Goal: Information Seeking & Learning: Learn about a topic

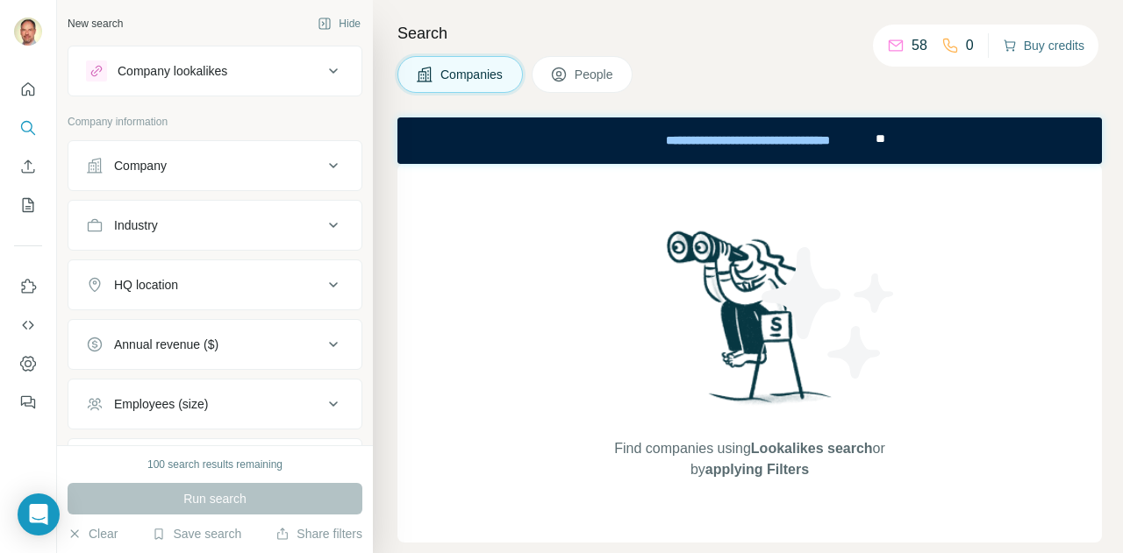
click at [1041, 38] on button "Buy credits" at bounding box center [1043, 45] width 82 height 25
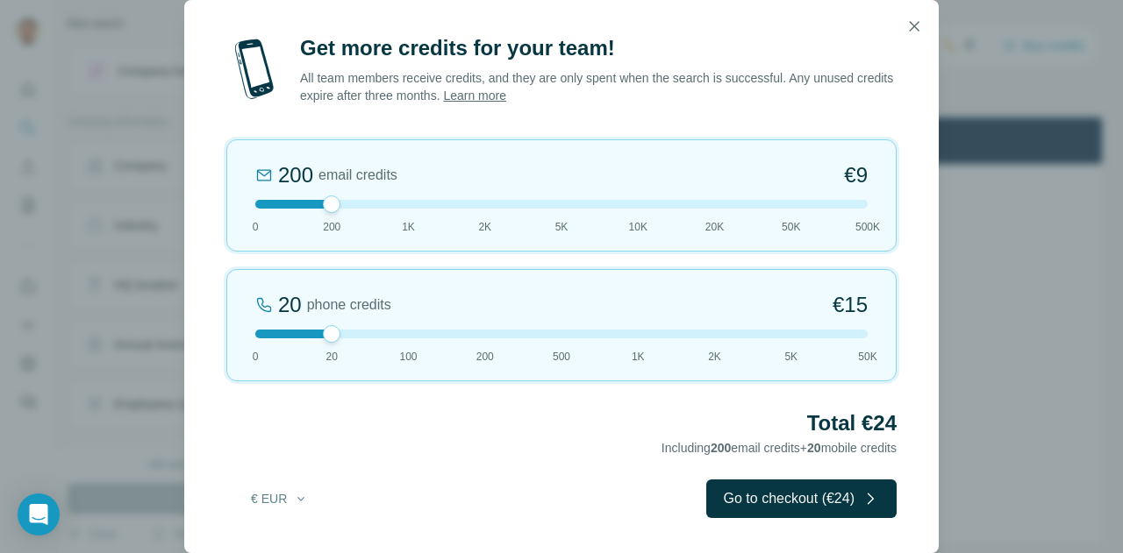
click at [1052, 327] on div "Get more credits for your team! All team members receive credits, and they are …" at bounding box center [561, 276] width 1123 height 553
click at [915, 25] on icon "button" at bounding box center [914, 26] width 10 height 10
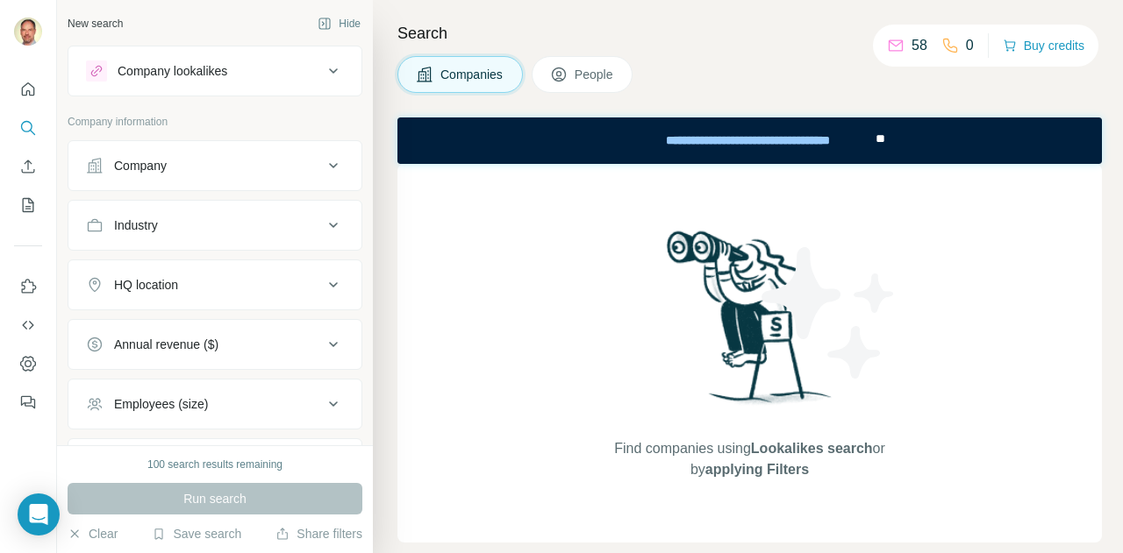
click at [166, 224] on div "Industry" at bounding box center [204, 226] width 237 height 18
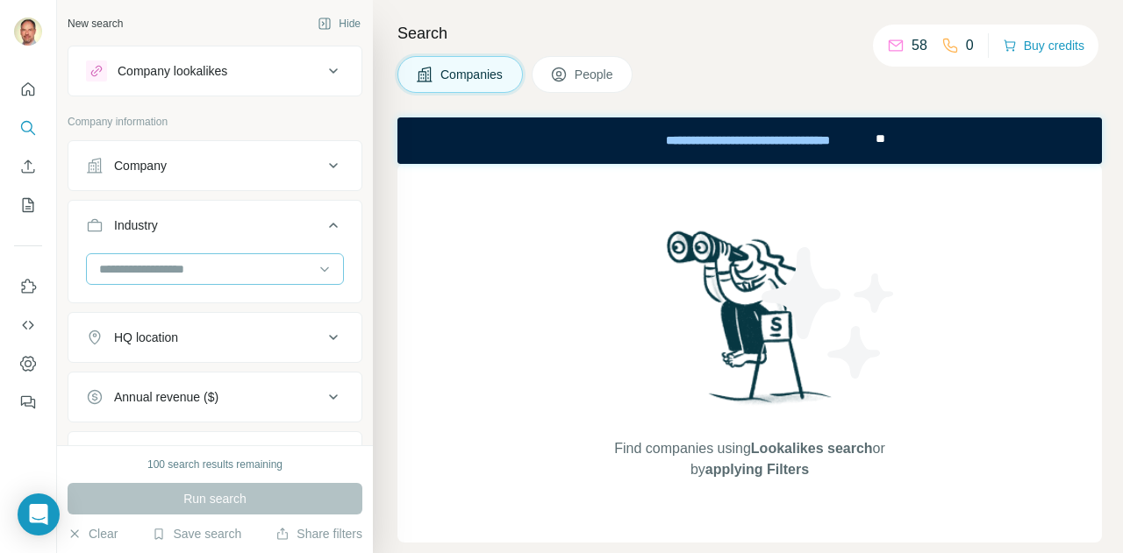
click at [152, 275] on input at bounding box center [205, 269] width 217 height 19
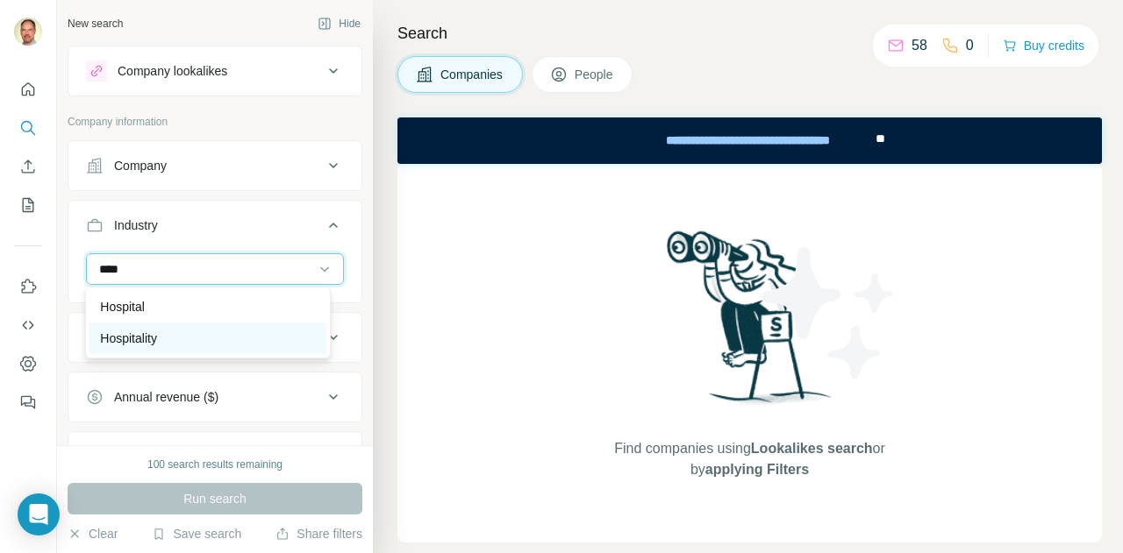
type input "****"
click at [150, 338] on p "Hospitality" at bounding box center [128, 339] width 57 height 18
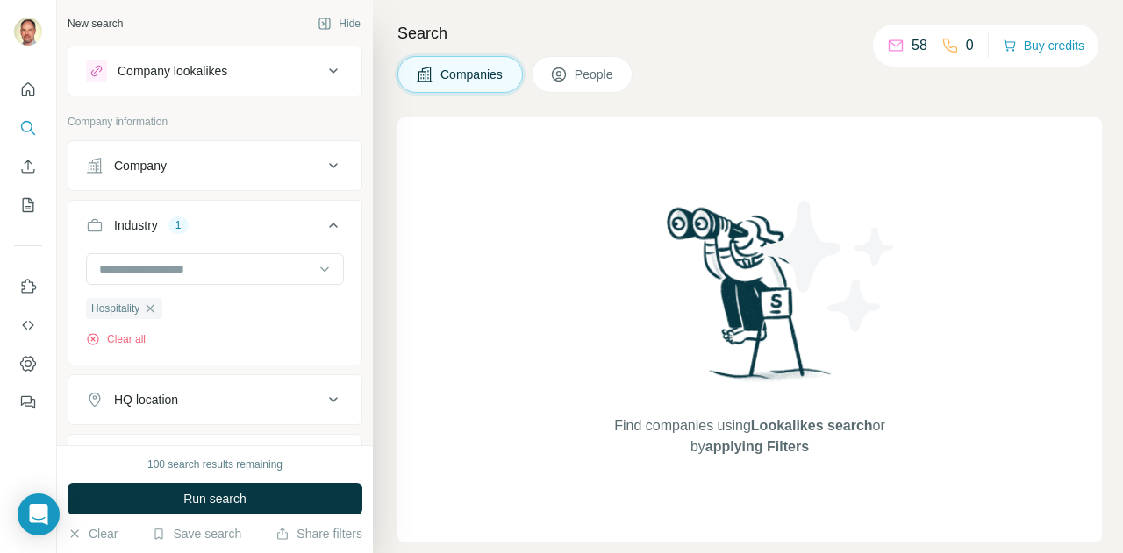
click at [155, 396] on div "HQ location" at bounding box center [146, 400] width 64 height 18
click at [151, 440] on input "text" at bounding box center [215, 444] width 258 height 32
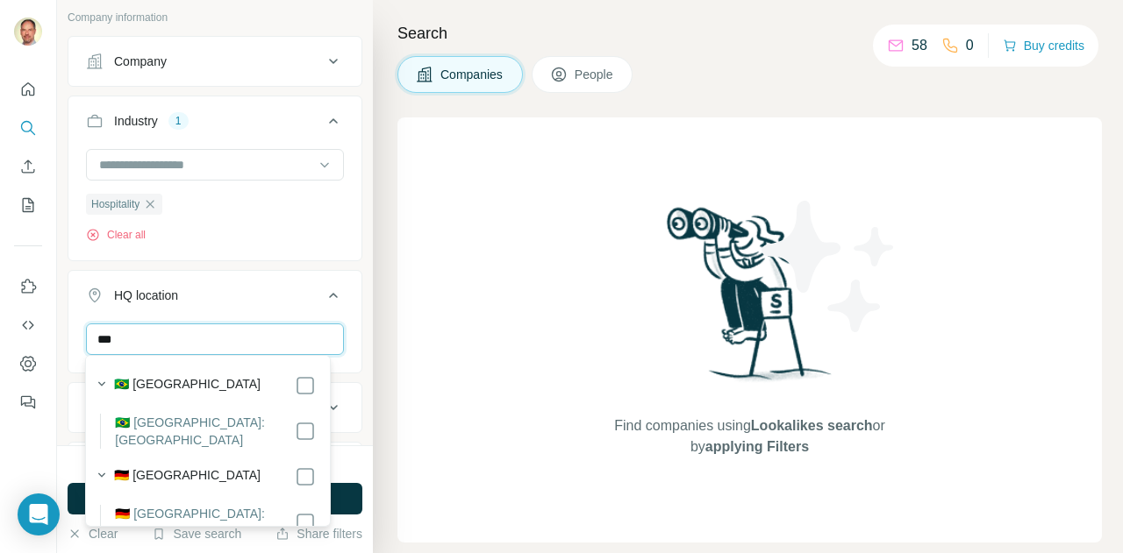
scroll to position [106, 0]
type input "***"
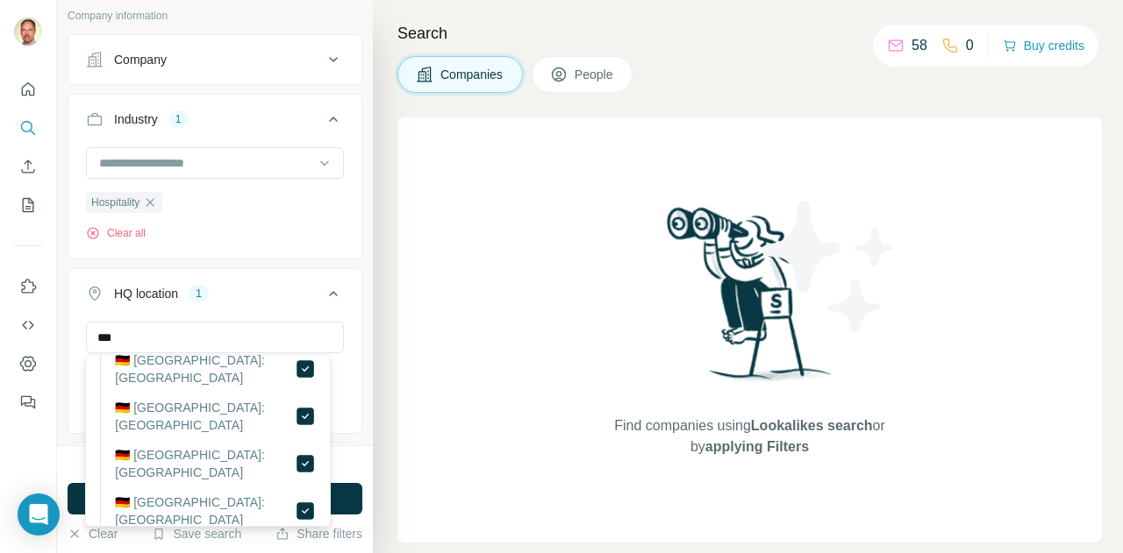
scroll to position [473, 0]
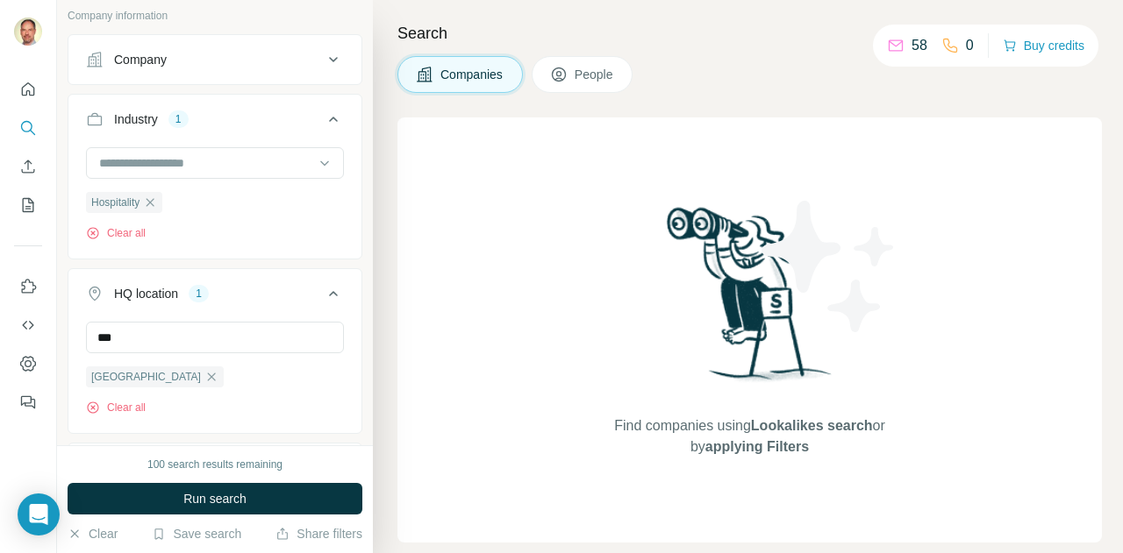
click at [251, 258] on ul "Company Industry 1 Hospitality Clear all HQ location 1 *** [GEOGRAPHIC_DATA] Cl…" at bounding box center [215, 353] width 295 height 638
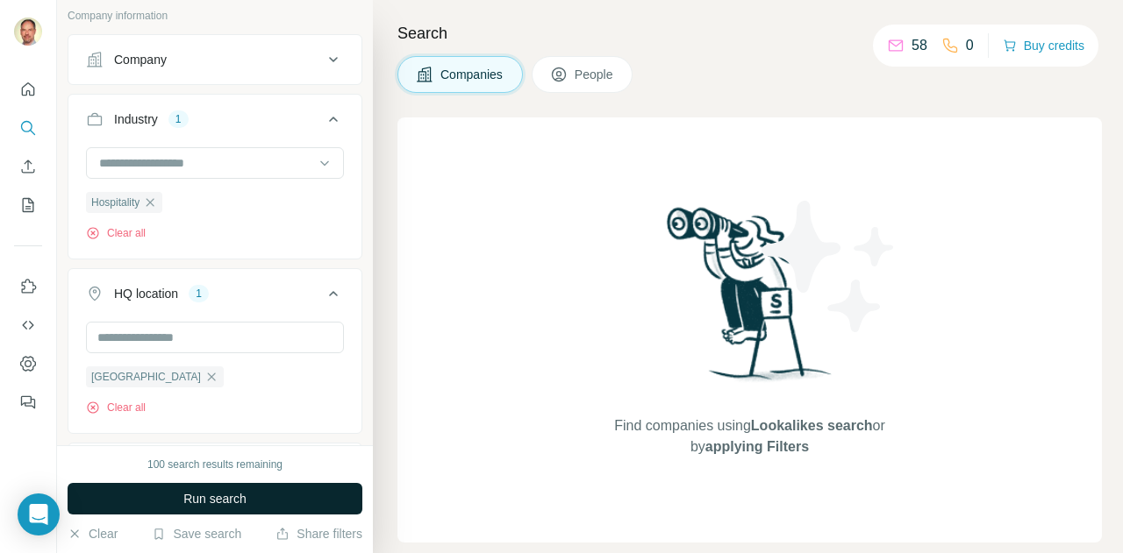
click at [230, 497] on span "Run search" at bounding box center [214, 499] width 63 height 18
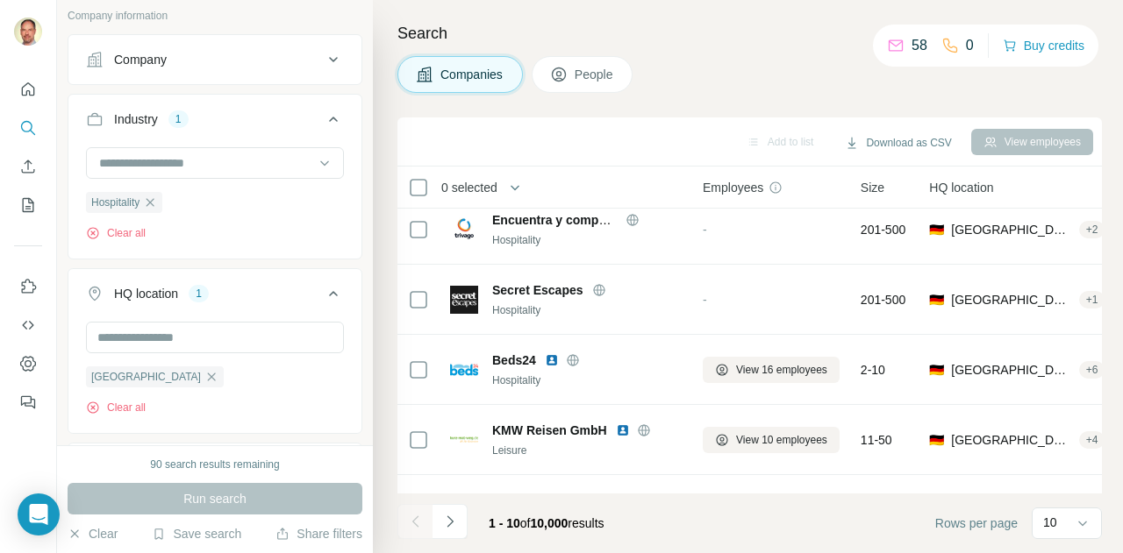
scroll to position [424, 0]
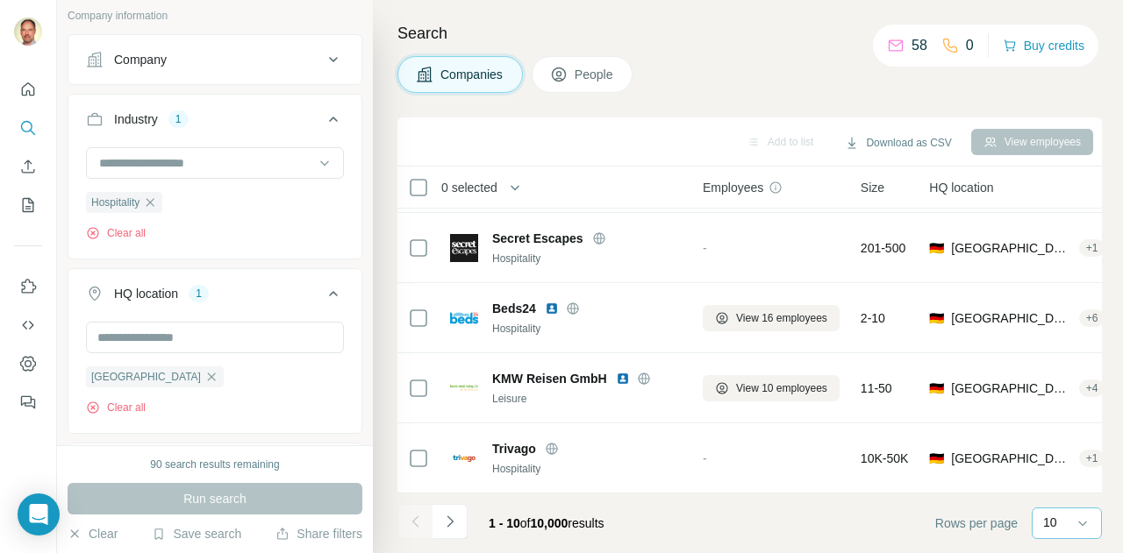
click at [1072, 526] on div "10" at bounding box center [1065, 523] width 44 height 18
click at [1066, 398] on div "60" at bounding box center [1066, 390] width 61 height 32
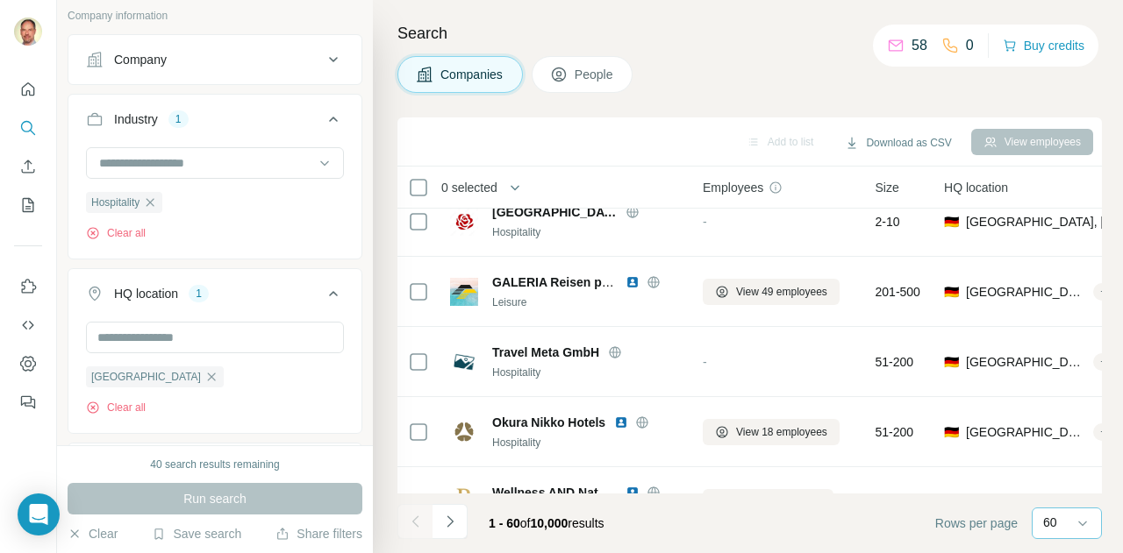
scroll to position [3320, 0]
click at [1026, 134] on div "View employees" at bounding box center [1032, 142] width 122 height 26
click at [597, 82] on span "People" at bounding box center [594, 75] width 40 height 18
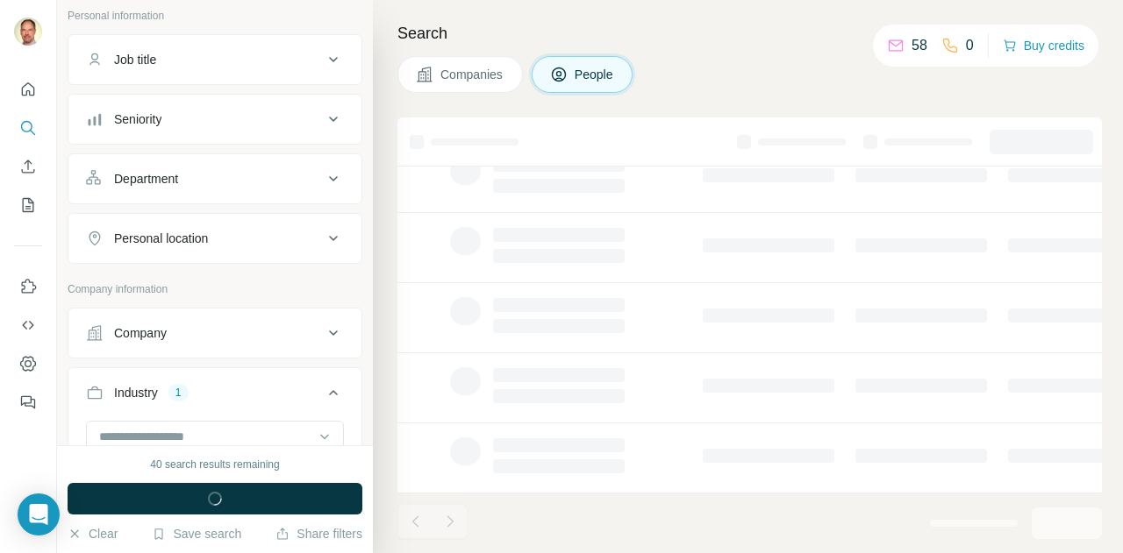
scroll to position [424, 0]
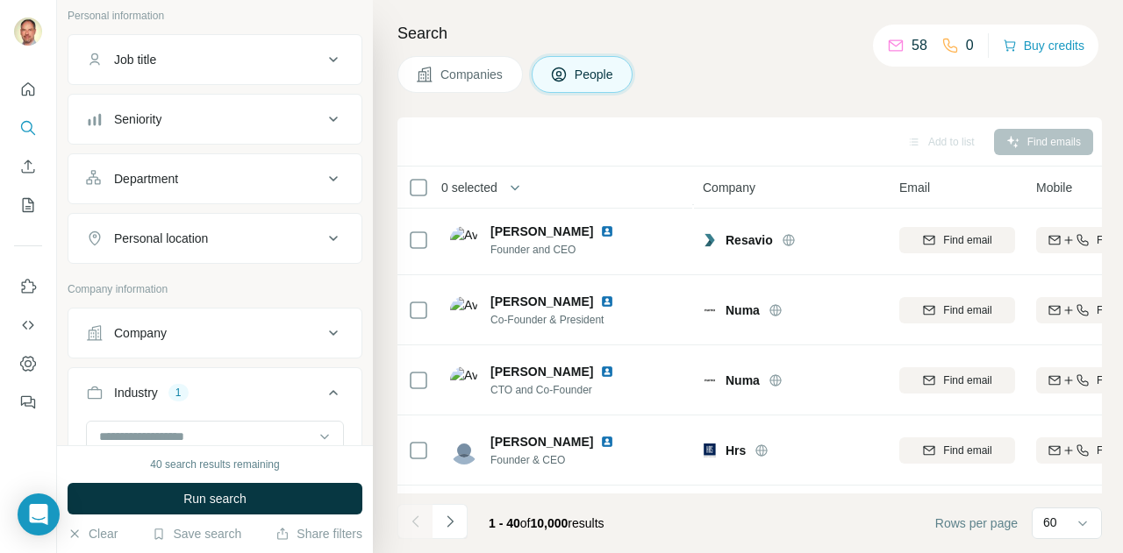
scroll to position [2529, 0]
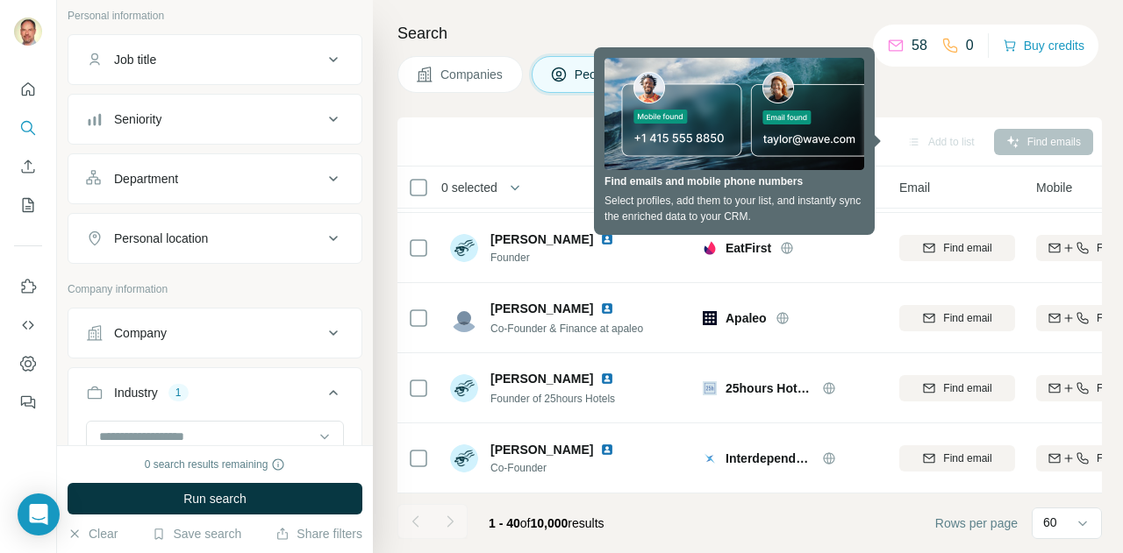
click at [475, 75] on span "Companies" at bounding box center [472, 75] width 64 height 18
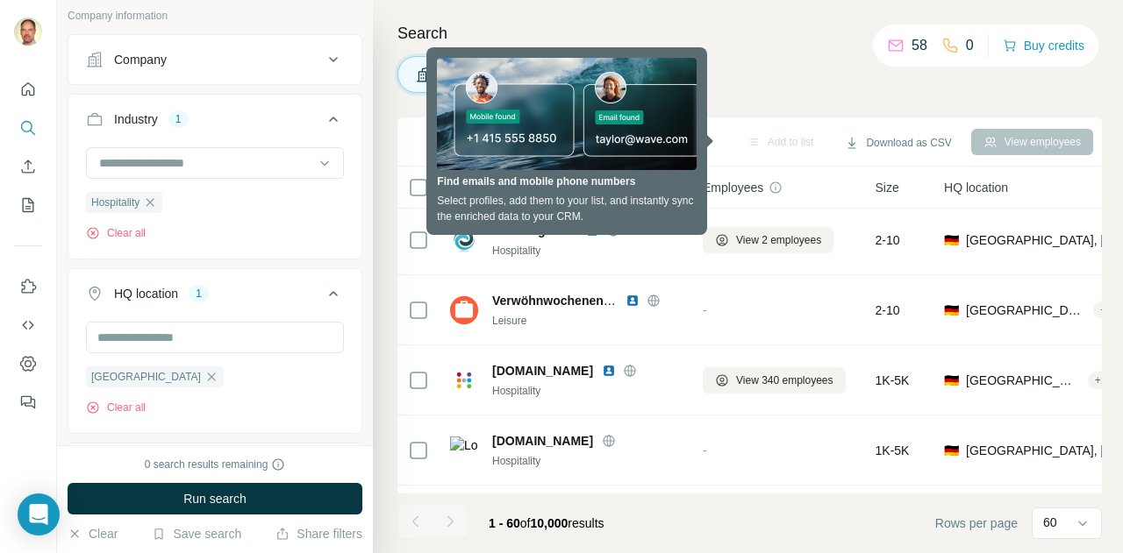
scroll to position [3320, 0]
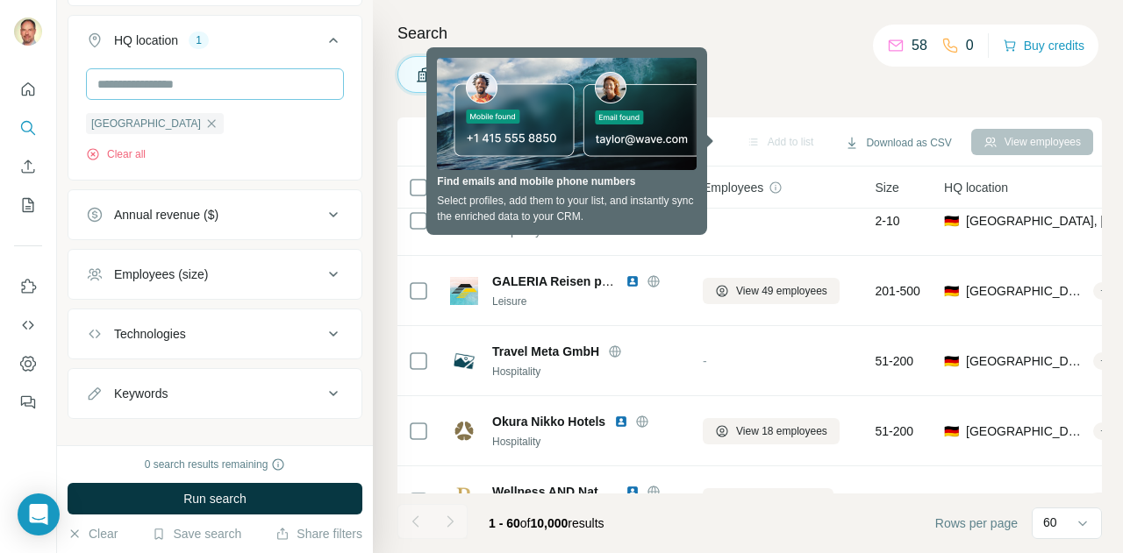
scroll to position [362, 0]
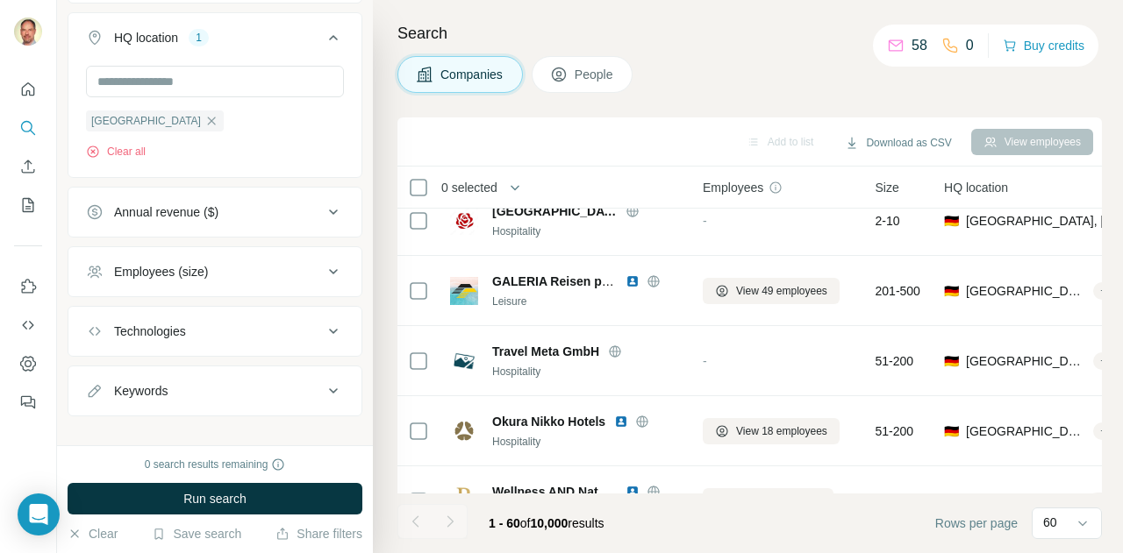
click at [205, 275] on div "Employees (size)" at bounding box center [161, 272] width 94 height 18
click at [98, 406] on icon at bounding box center [96, 407] width 21 height 21
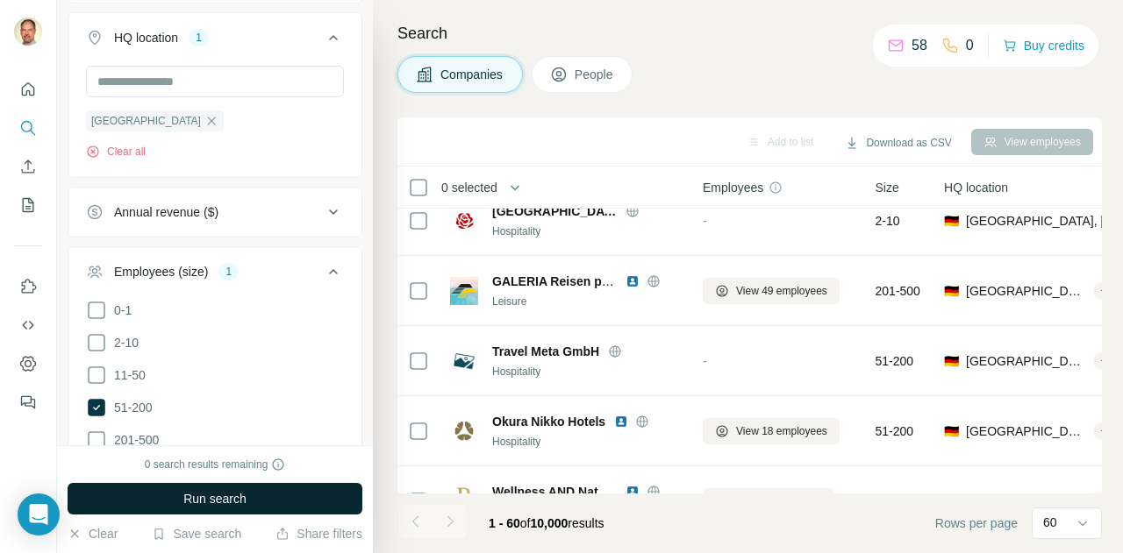
click at [184, 502] on span "Run search" at bounding box center [214, 499] width 63 height 18
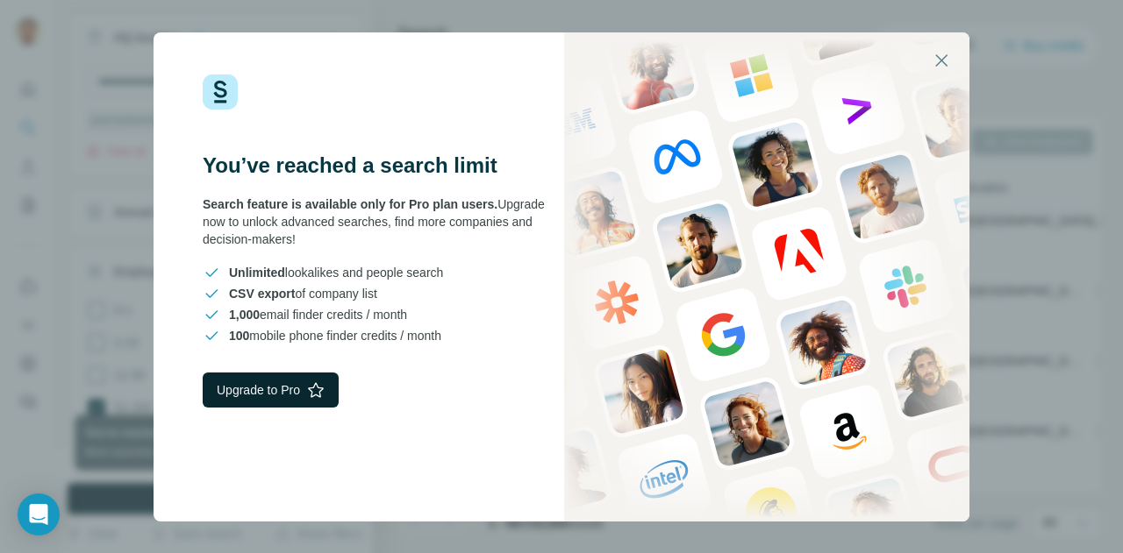
click at [258, 388] on button "Upgrade to Pro" at bounding box center [271, 390] width 136 height 35
